Goal: Information Seeking & Learning: Learn about a topic

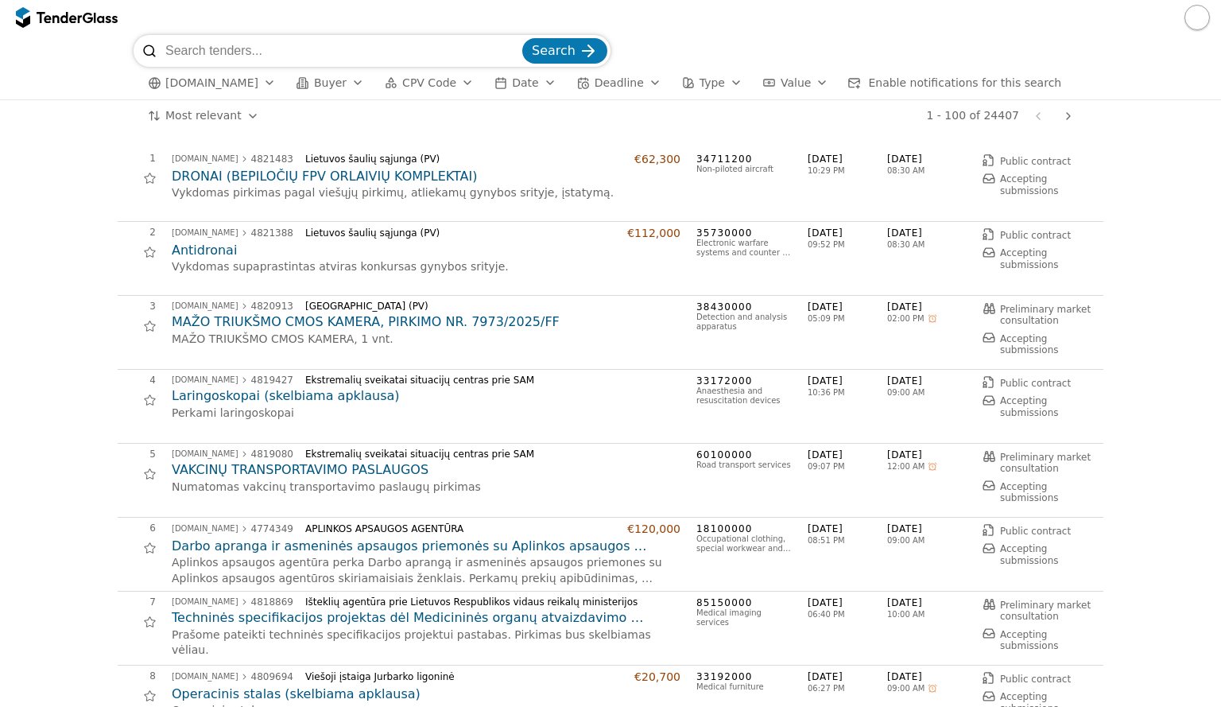
click at [402, 84] on span "CPV Code" at bounding box center [429, 82] width 54 height 13
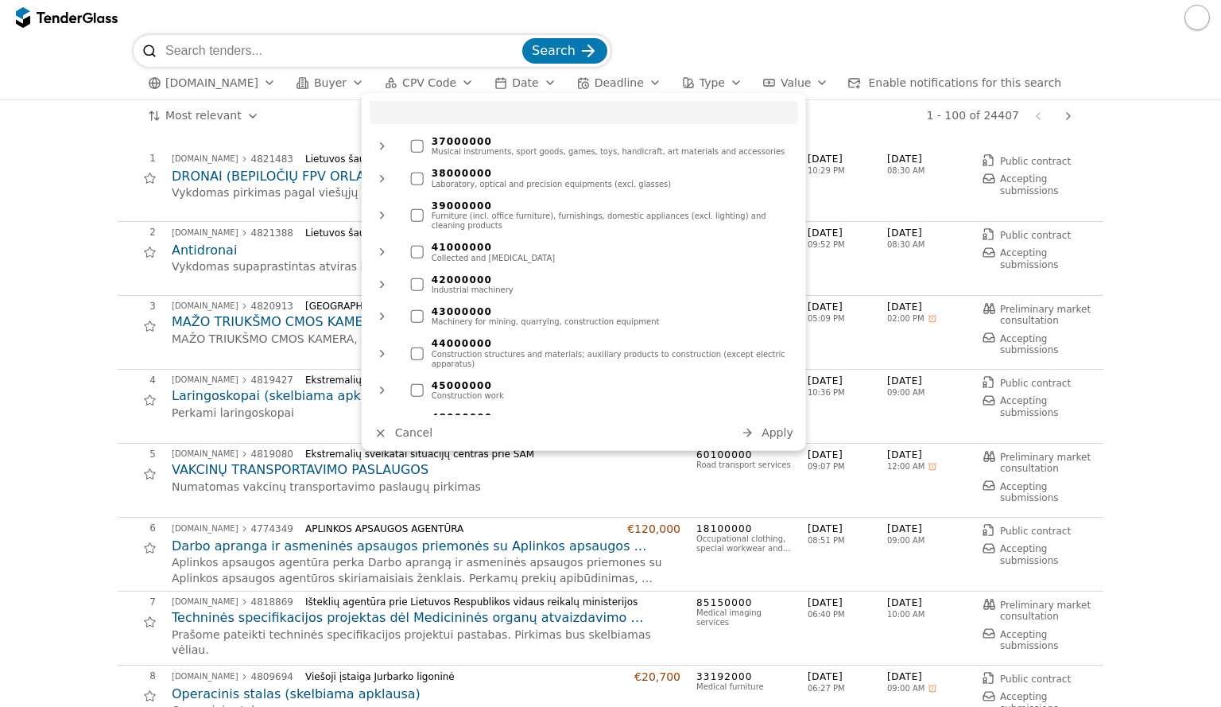
scroll to position [522, 0]
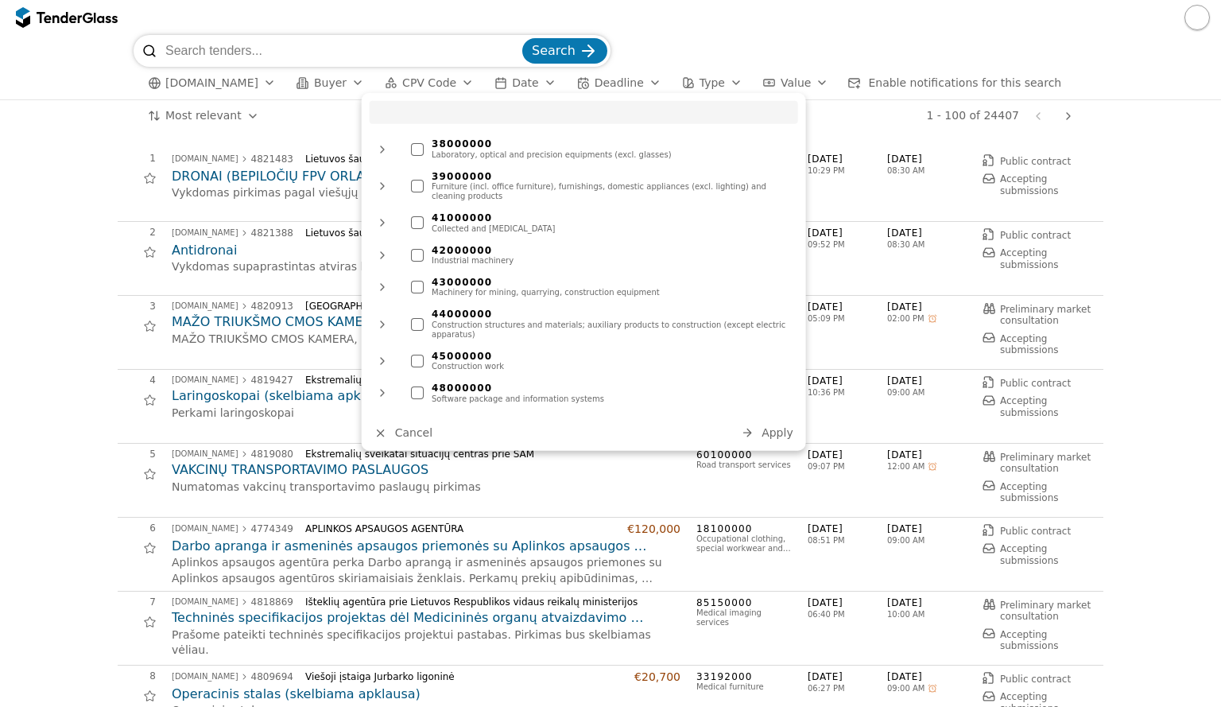
click at [417, 142] on div at bounding box center [417, 148] width 13 height 13
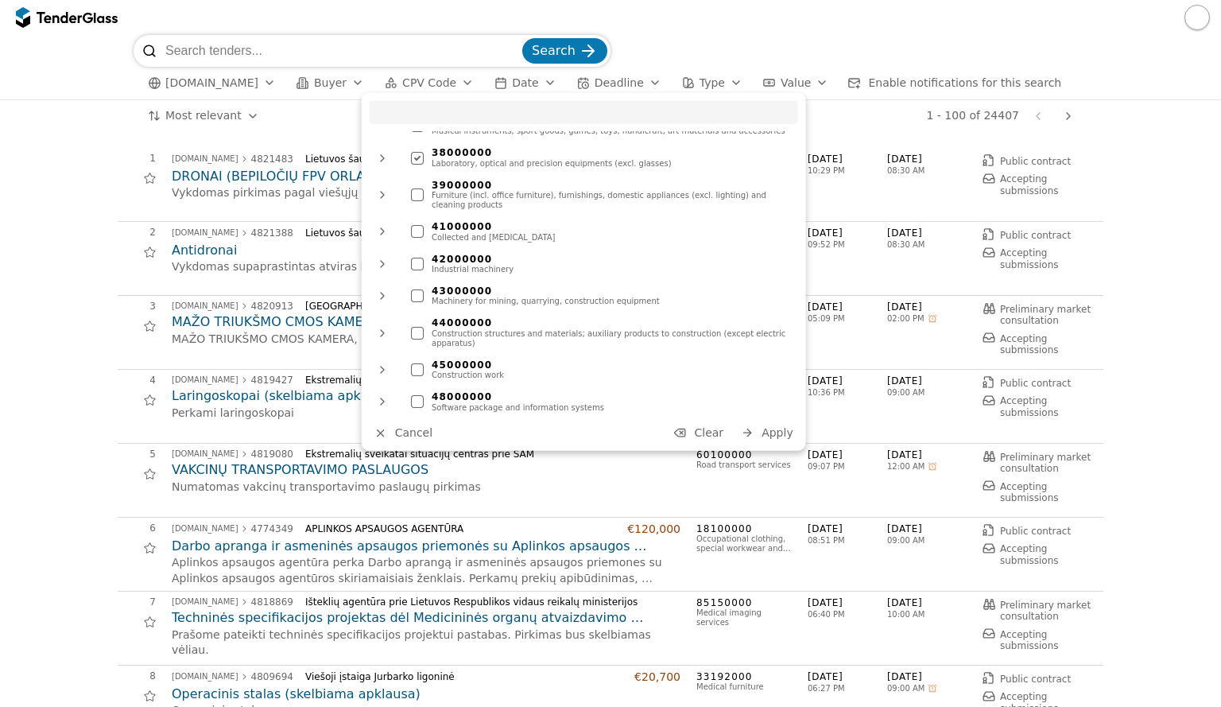
click at [774, 438] on span "Apply" at bounding box center [778, 432] width 32 height 13
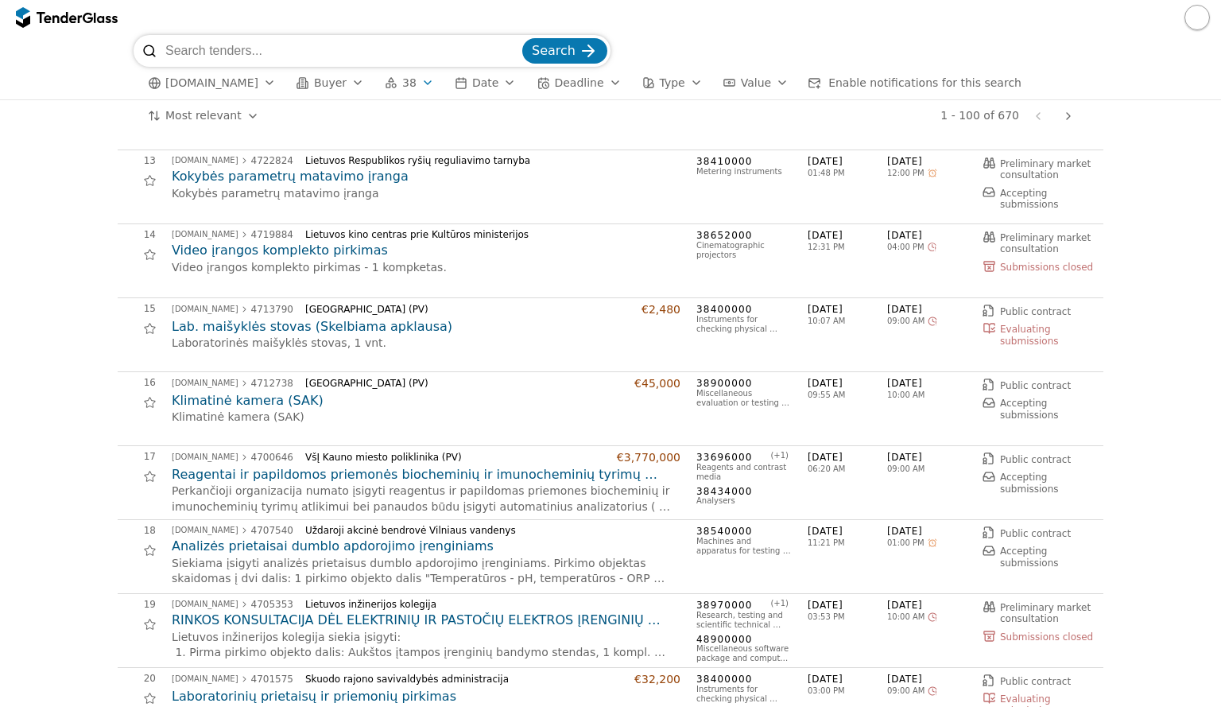
scroll to position [886, 0]
click at [184, 398] on h2 "Klimatinė kamera (SAK)" at bounding box center [426, 398] width 509 height 17
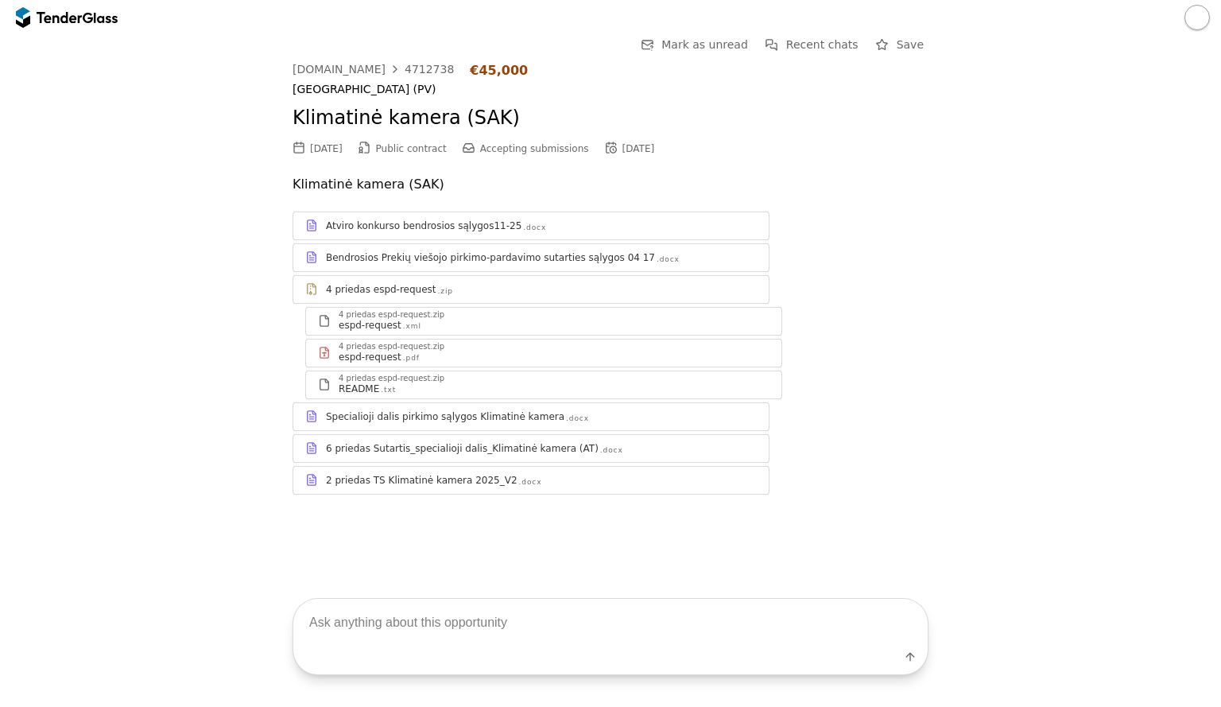
click at [184, 398] on div "Go Back Mark as unread Recent chats Save [DOMAIN_NAME] 4712738 €45,000 [GEOGRAP…" at bounding box center [610, 277] width 1205 height 484
click at [913, 42] on span "Save" at bounding box center [910, 44] width 27 height 13
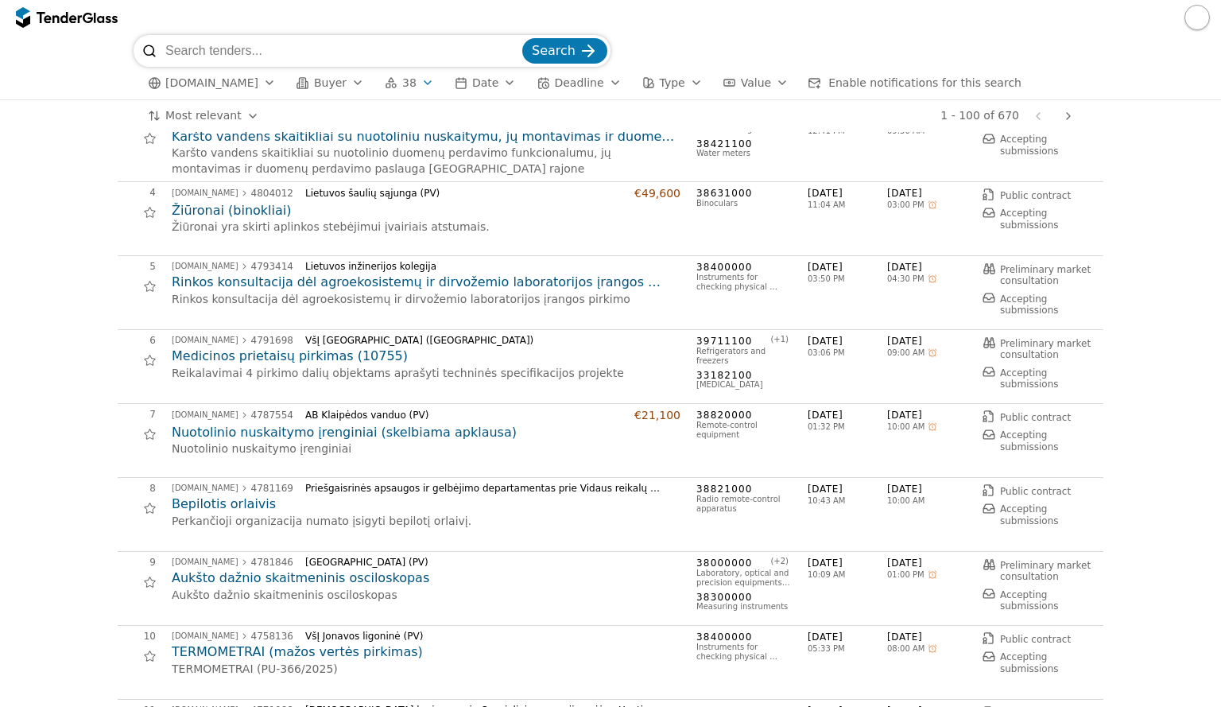
scroll to position [184, 0]
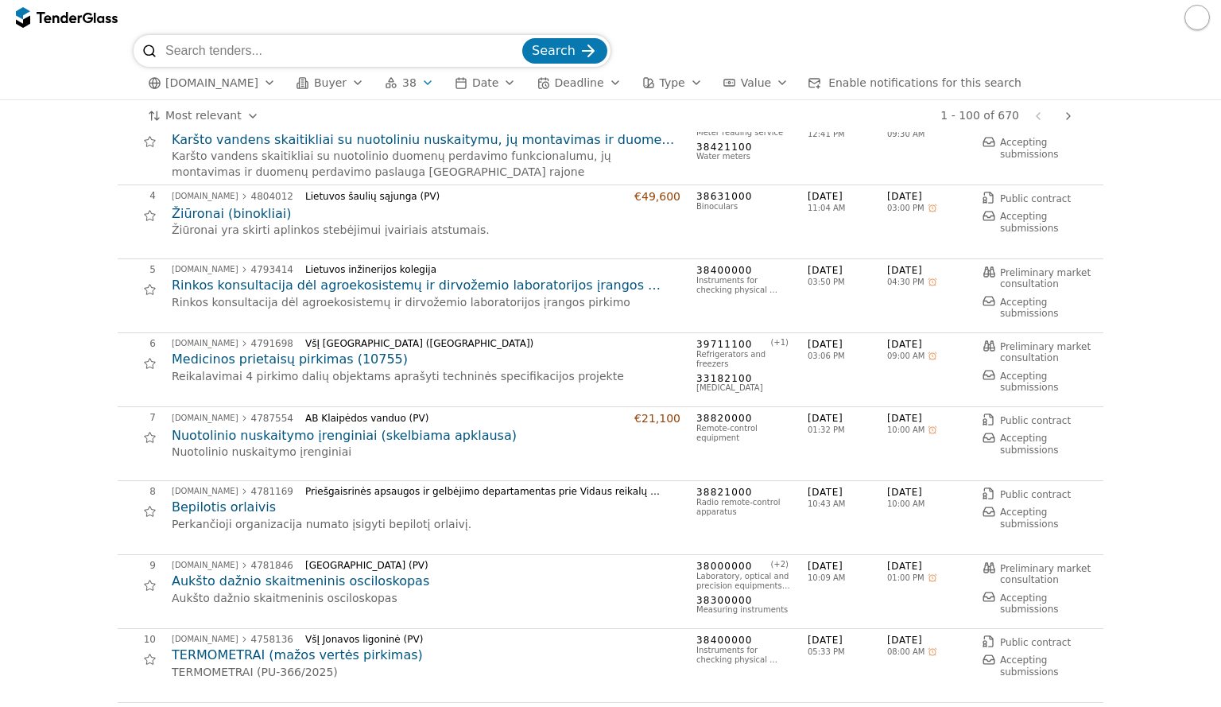
click at [380, 290] on h2 "Rinkos konsultacija dėl agroekosistemų ir dirvožemio laboratorijos įrangos pirk…" at bounding box center [426, 285] width 509 height 17
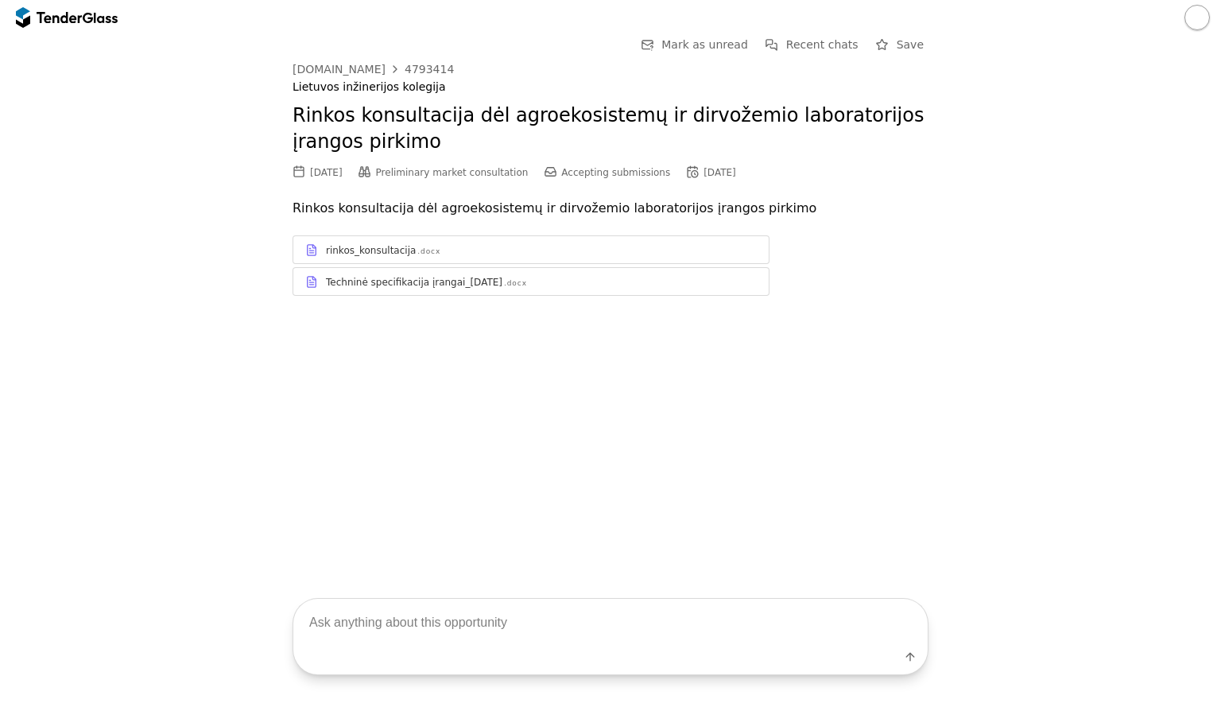
click at [380, 290] on div "Techninė specifikacija įrangai_[DATE]docx" at bounding box center [530, 282] width 475 height 20
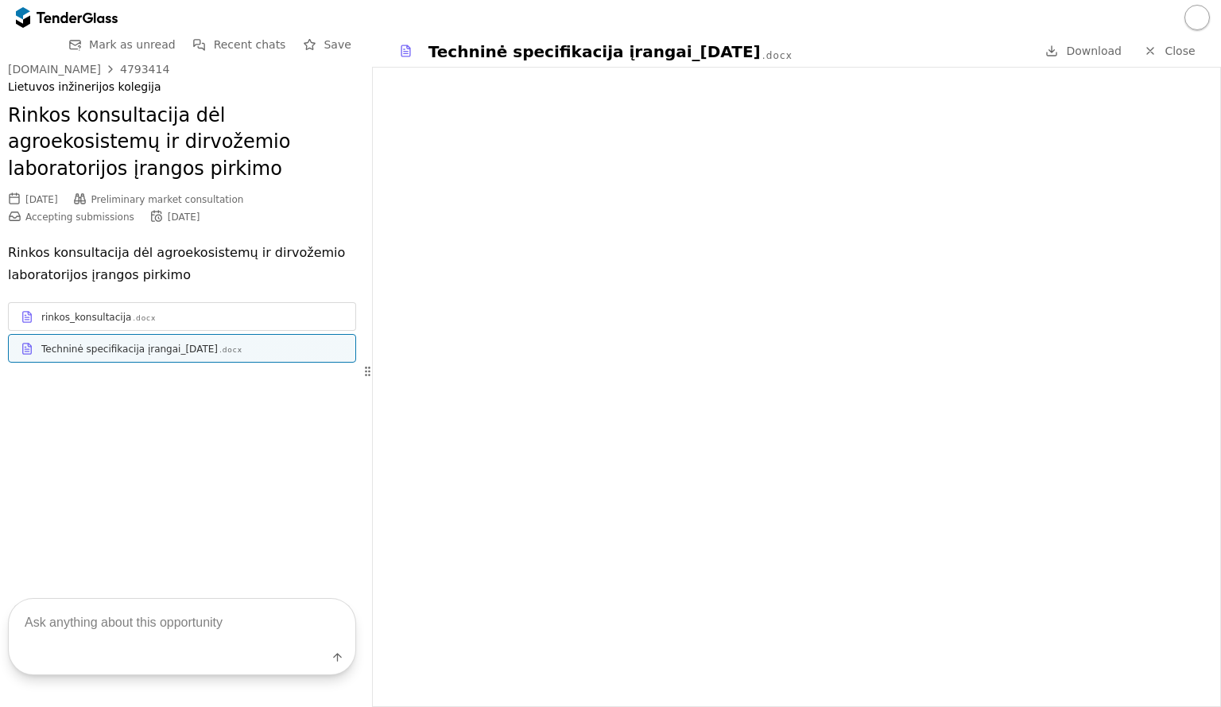
click at [334, 44] on span "Save" at bounding box center [337, 44] width 27 height 13
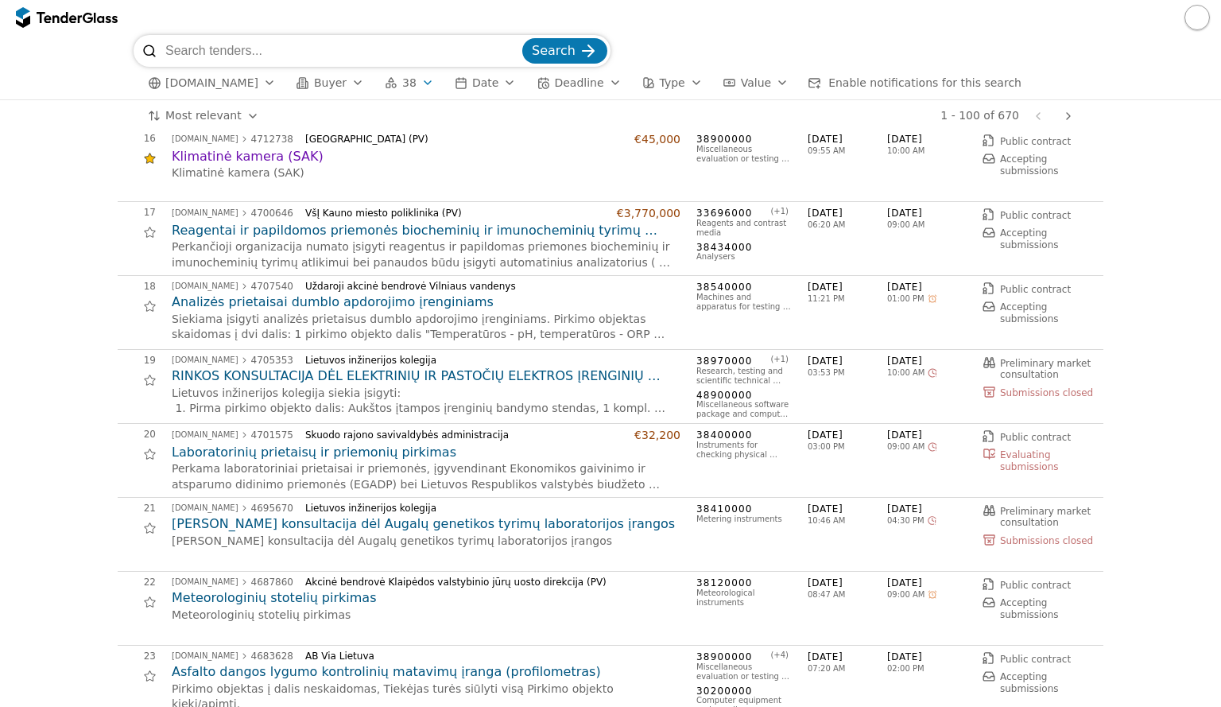
scroll to position [1129, 0]
click at [283, 300] on h2 "Analizės prietaisai dumblo apdorojimo įrenginiams" at bounding box center [426, 301] width 509 height 17
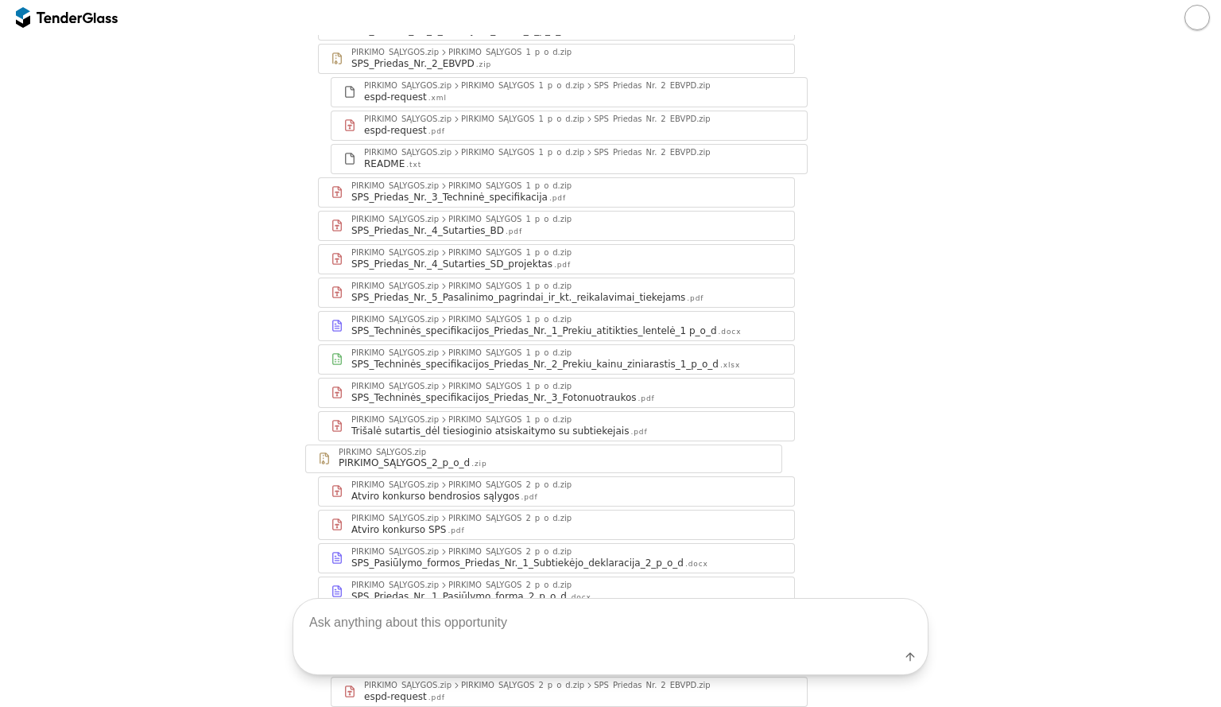
scroll to position [417, 0]
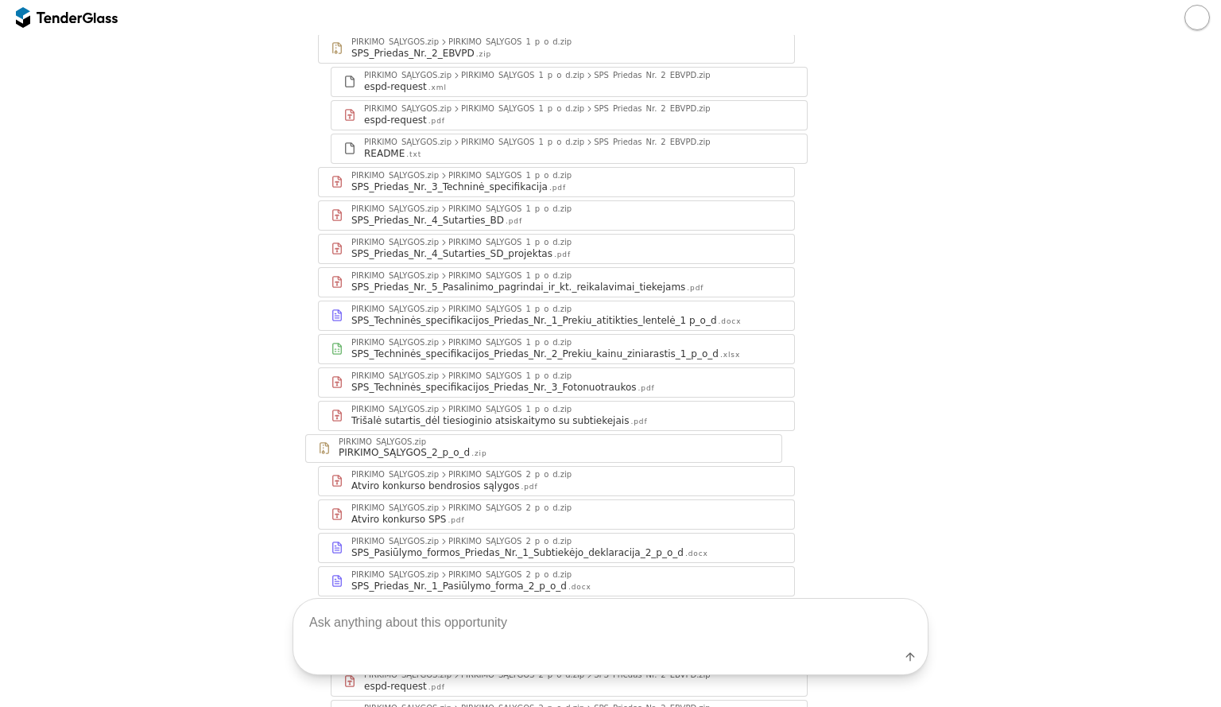
click at [465, 305] on div "PIRKIMO_SĄLYGOS_1_p_o_d.zip" at bounding box center [509, 309] width 123 height 8
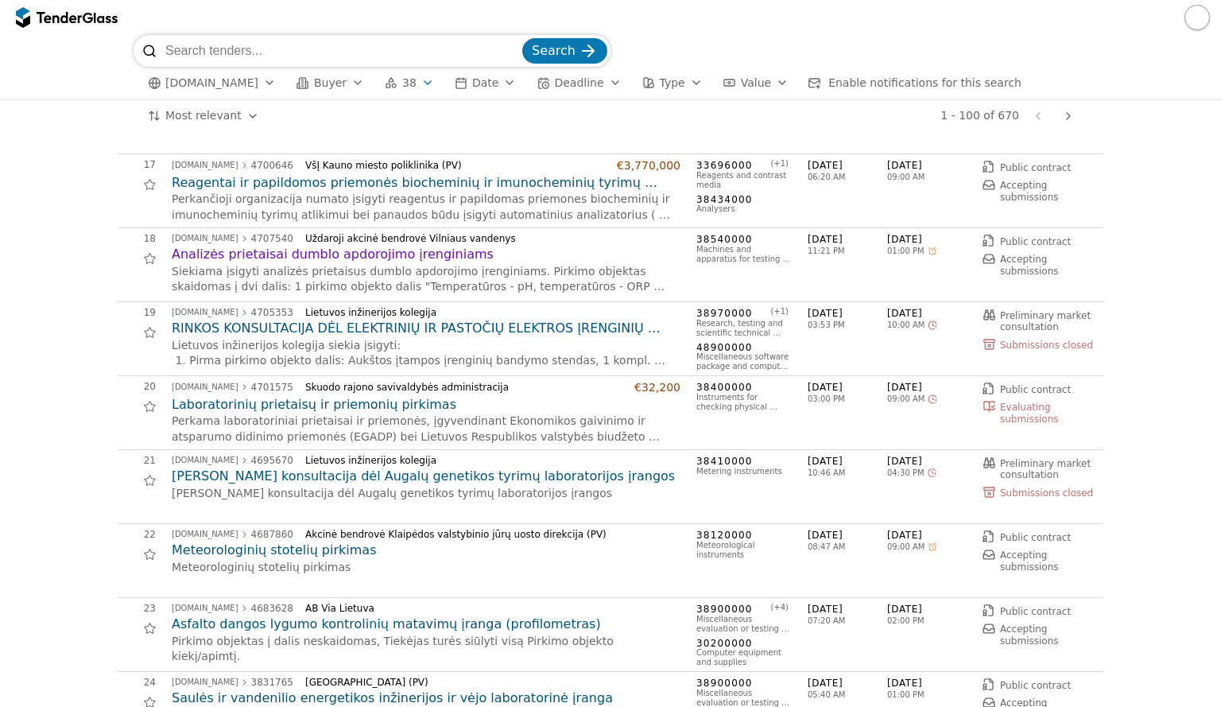
scroll to position [1177, 0]
click at [269, 403] on h2 "Laboratorinių prietaisų ir priemonių pirkimas" at bounding box center [426, 403] width 509 height 17
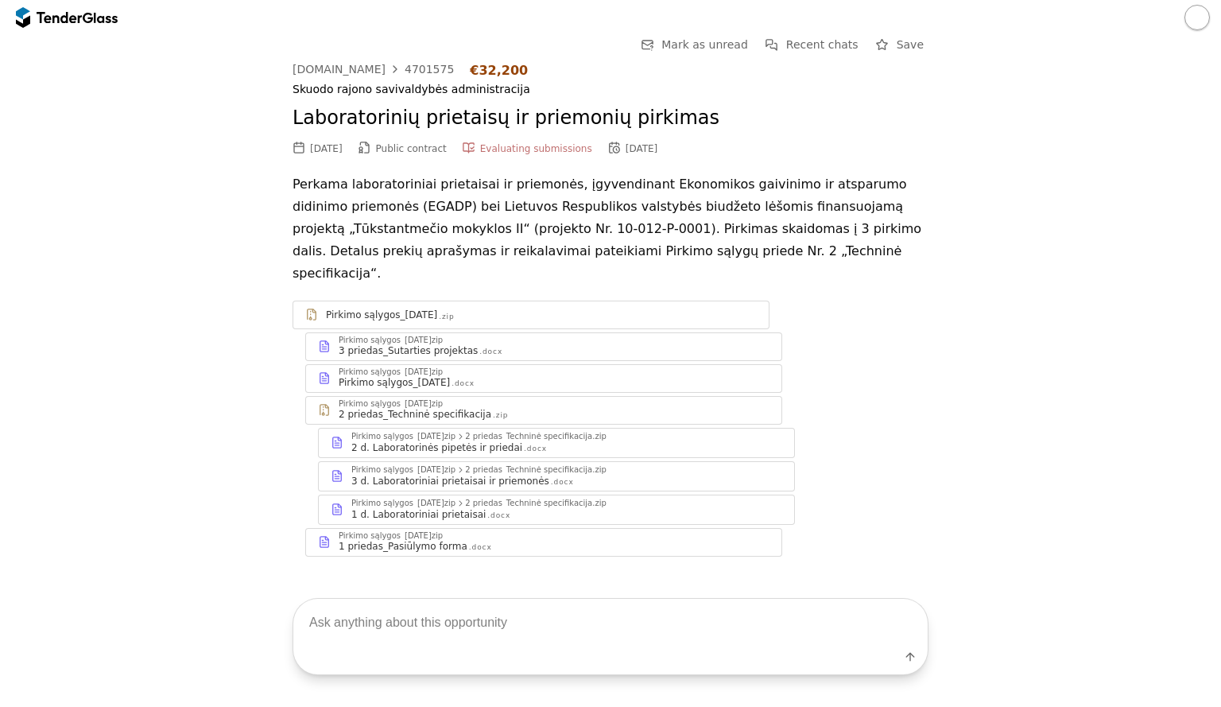
click at [432, 441] on div "2 d. Laboratorinės pipetės ir priedai" at bounding box center [436, 447] width 171 height 13
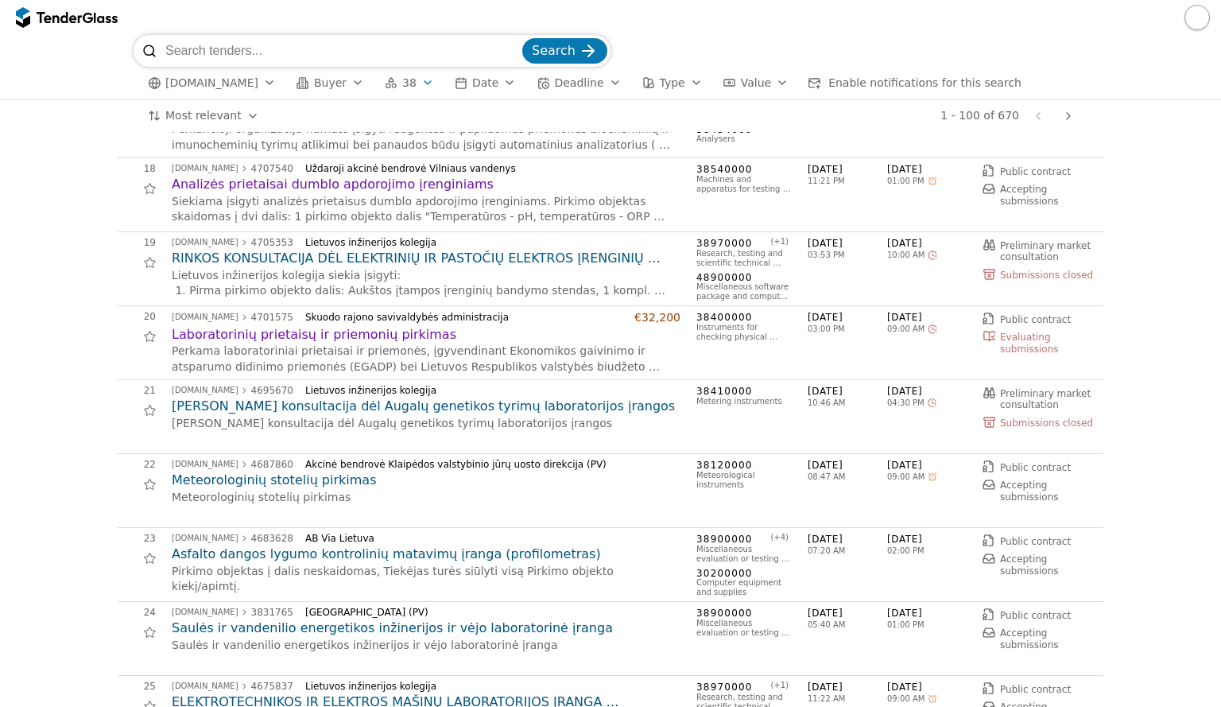
scroll to position [1246, 0]
click at [142, 328] on div at bounding box center [149, 338] width 36 height 36
click at [554, 82] on span "Deadline" at bounding box center [578, 82] width 49 height 13
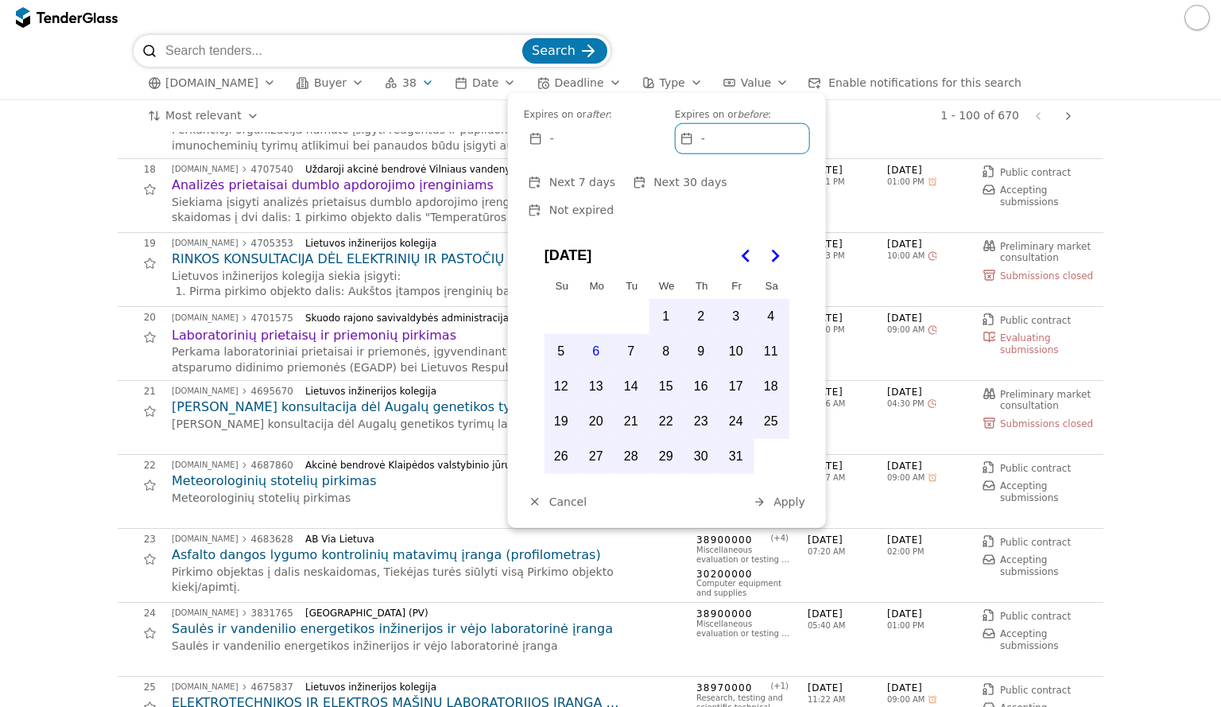
click at [580, 136] on div "-" at bounding box center [592, 138] width 134 height 29
click at [541, 138] on div at bounding box center [536, 138] width 45 height 45
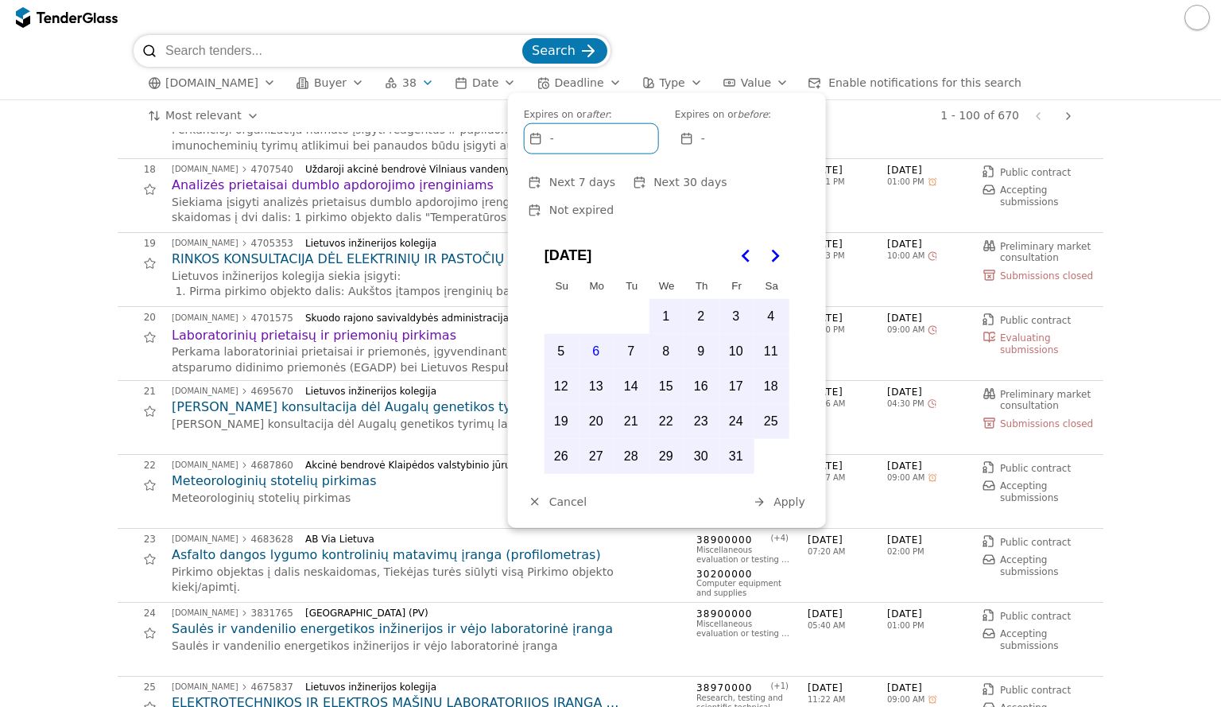
click at [541, 138] on div at bounding box center [536, 138] width 45 height 45
click at [531, 136] on div at bounding box center [536, 138] width 45 height 45
click at [654, 185] on span "Next 30 days" at bounding box center [690, 182] width 73 height 13
click at [789, 495] on span "Apply" at bounding box center [790, 501] width 32 height 13
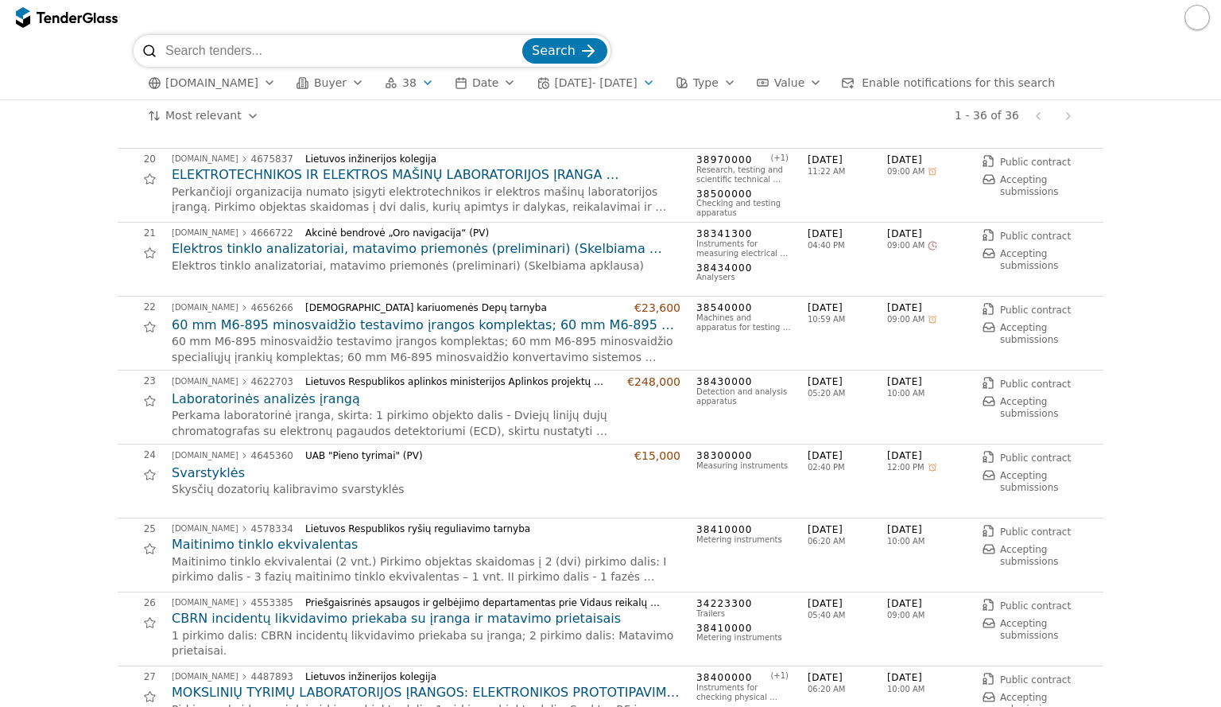
scroll to position [1405, 0]
click at [143, 394] on div at bounding box center [149, 400] width 36 height 36
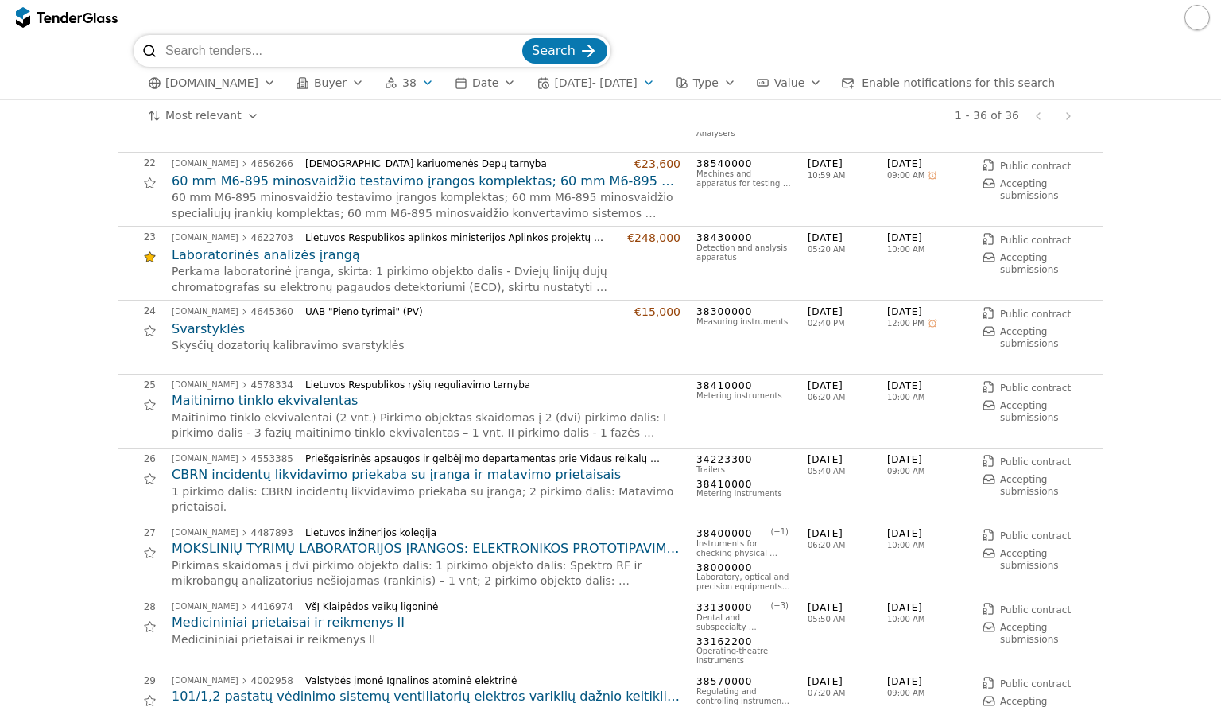
scroll to position [1552, 0]
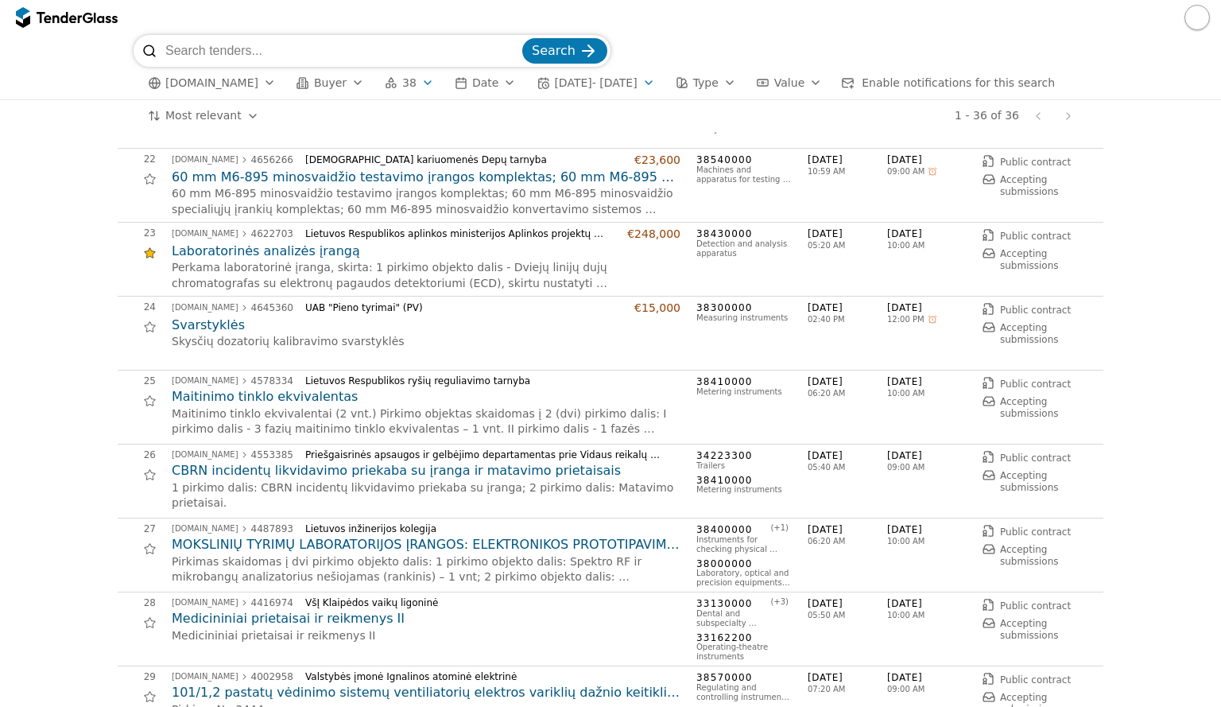
click at [145, 320] on div at bounding box center [149, 327] width 36 height 36
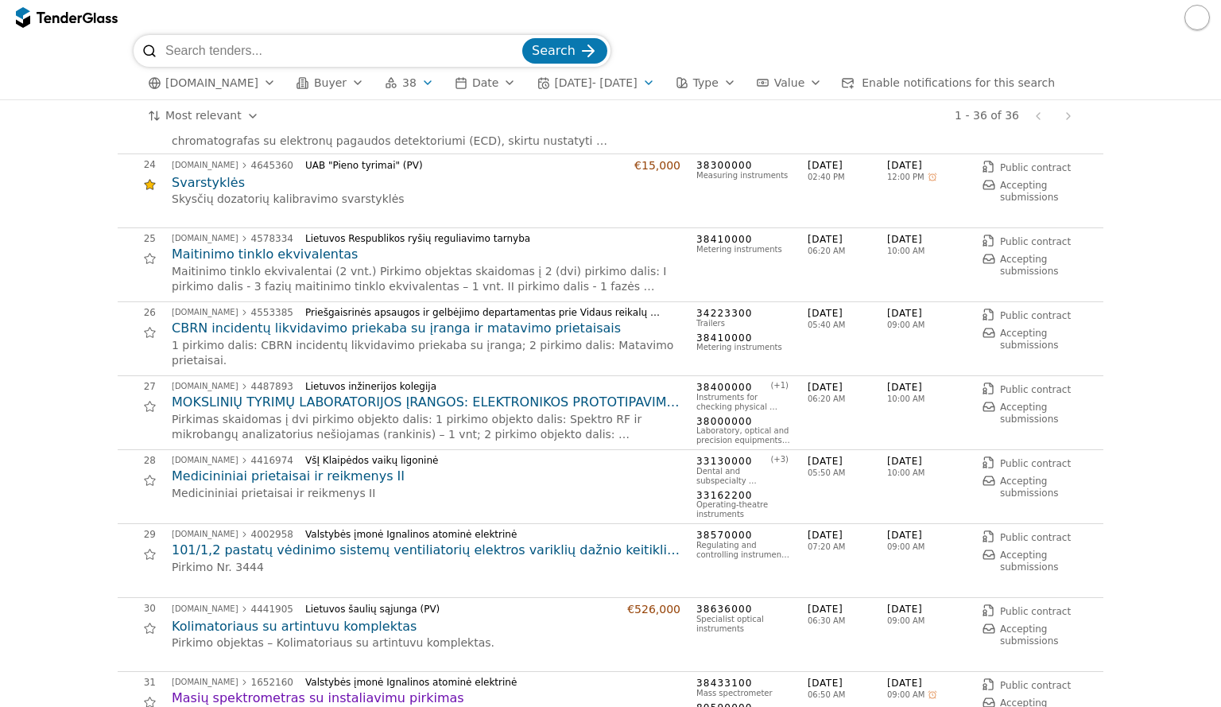
scroll to position [1694, 0]
click at [143, 328] on div at bounding box center [149, 333] width 36 height 36
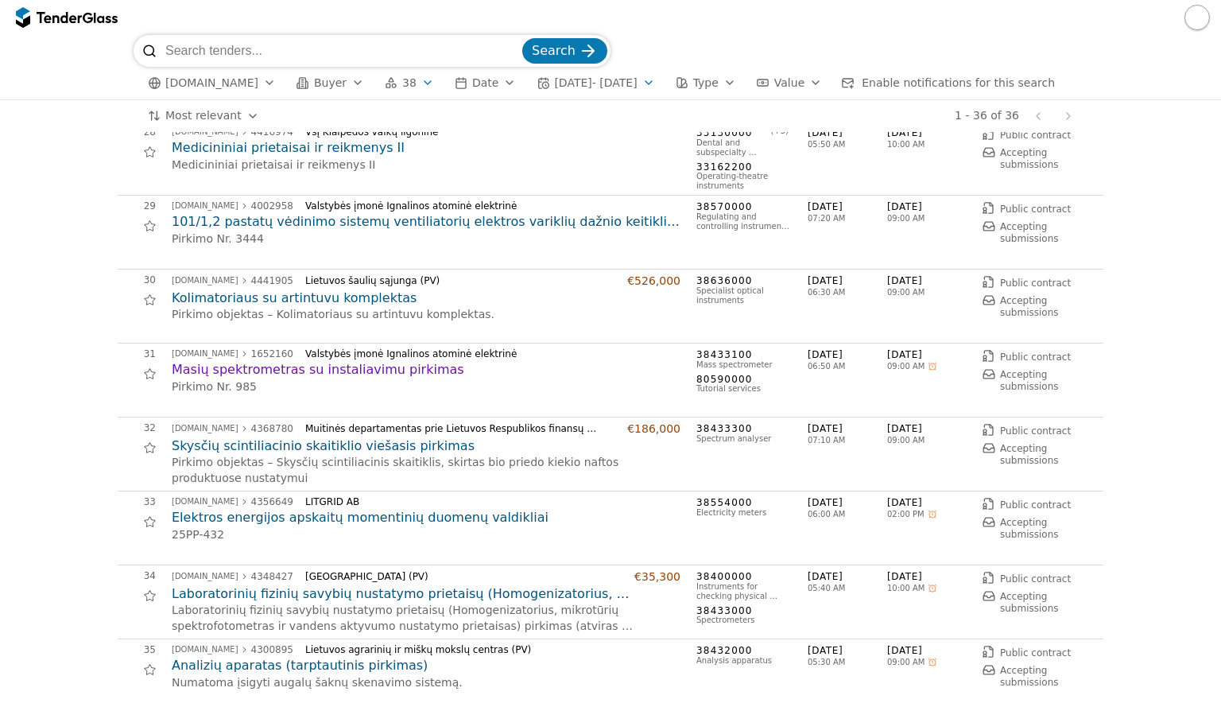
scroll to position [2023, 0]
click at [142, 368] on div at bounding box center [149, 374] width 36 height 36
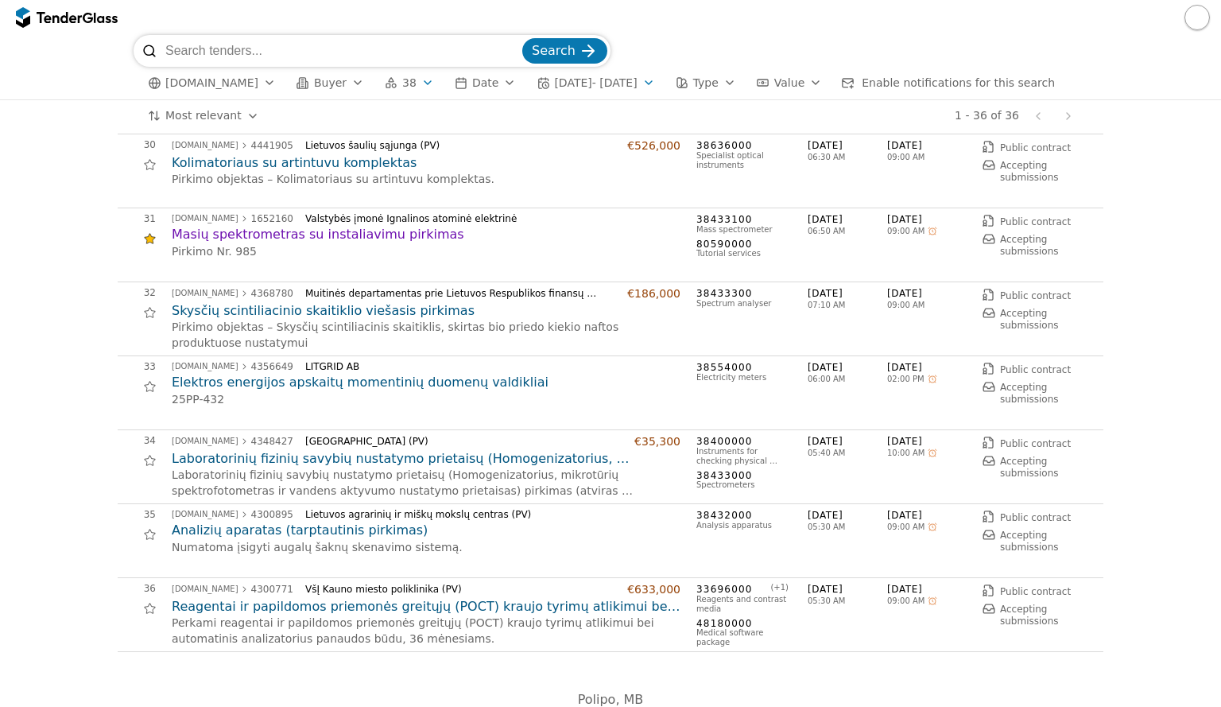
scroll to position [2163, 0]
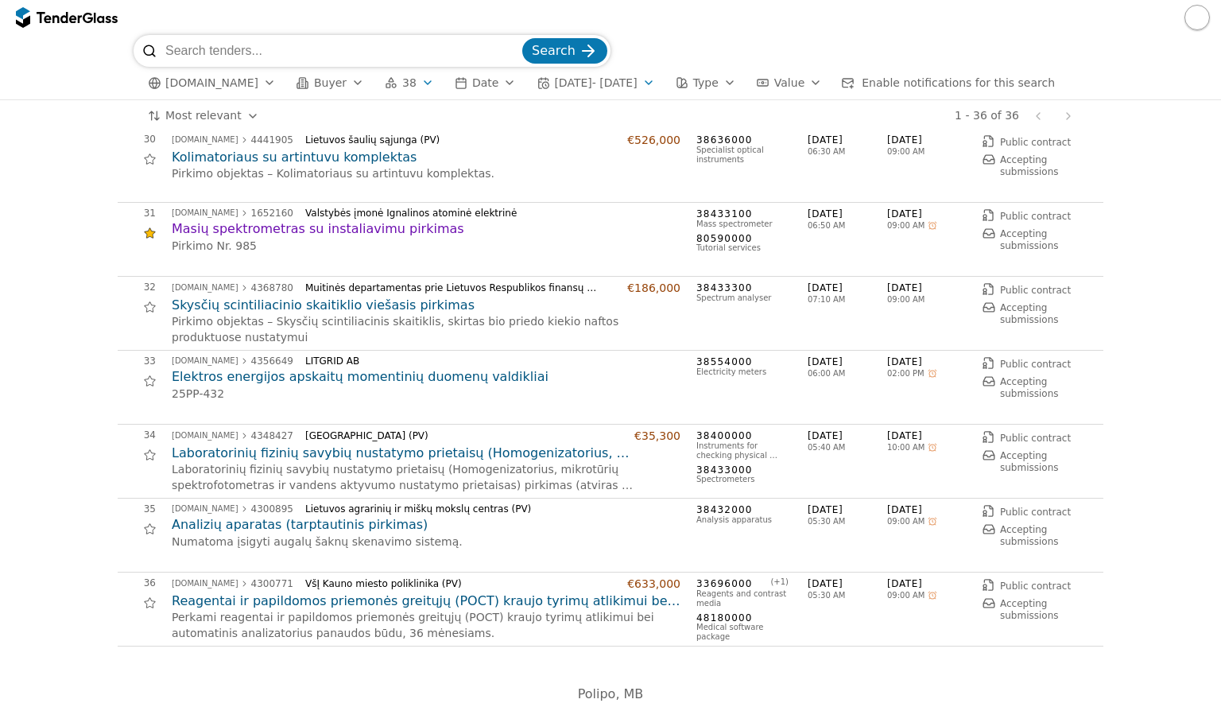
click at [144, 444] on div at bounding box center [149, 455] width 36 height 36
click at [143, 514] on div at bounding box center [149, 529] width 36 height 36
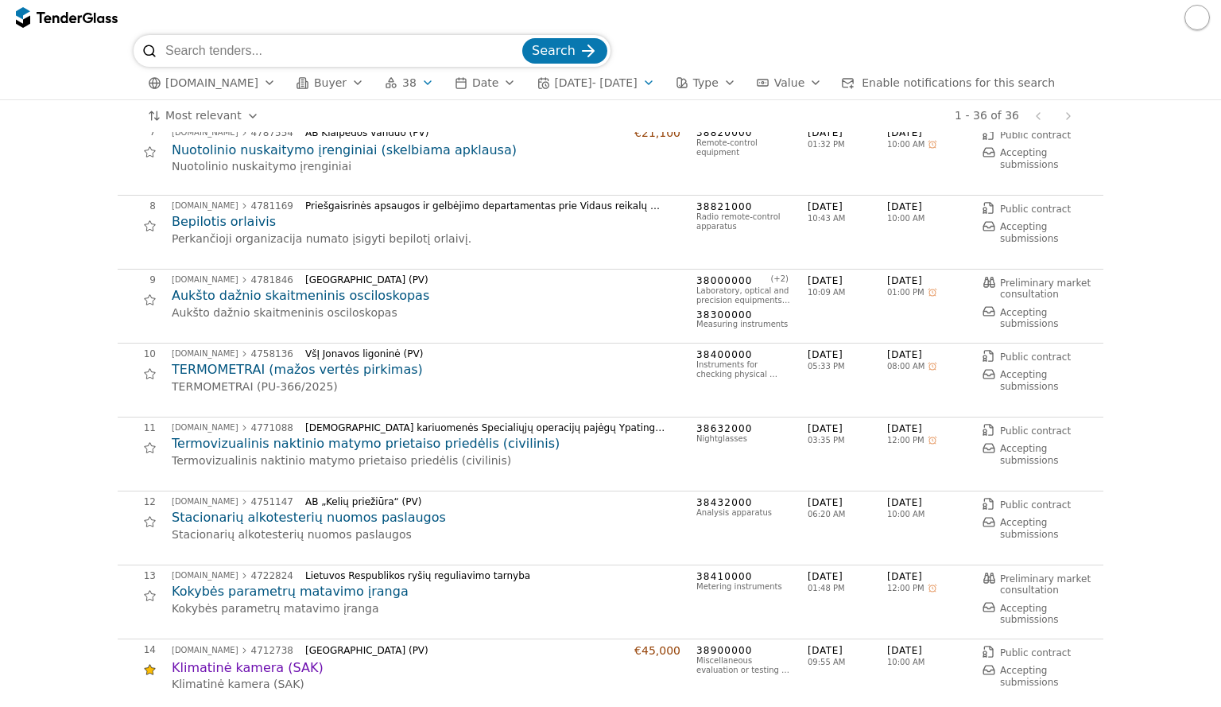
scroll to position [0, 0]
